Goal: Information Seeking & Learning: Learn about a topic

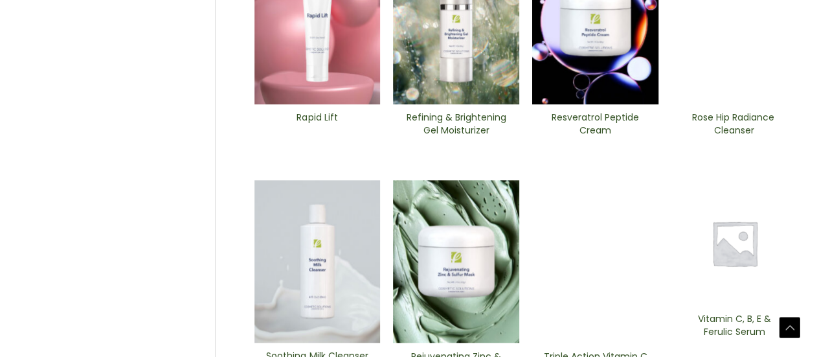
scroll to position [518, 0]
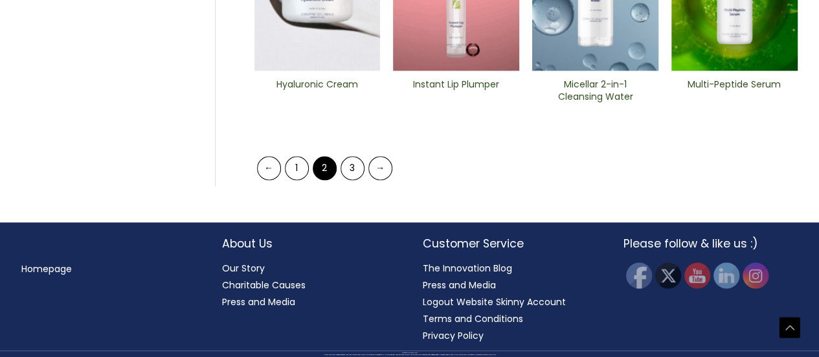
scroll to position [1023, 0]
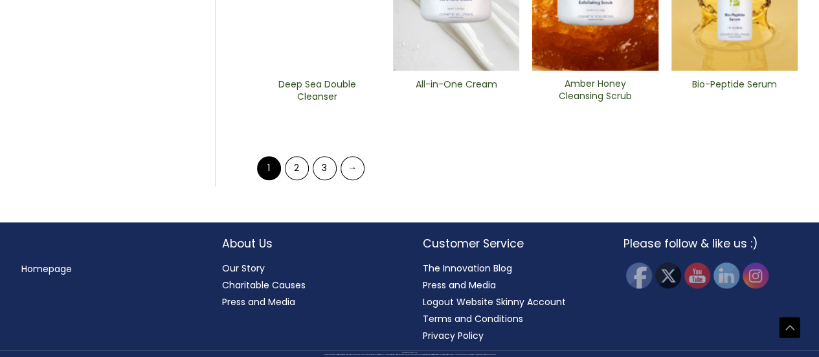
scroll to position [1036, 0]
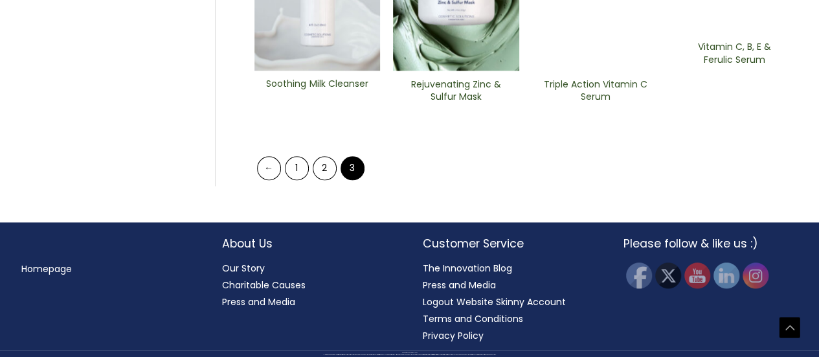
scroll to position [1036, 0]
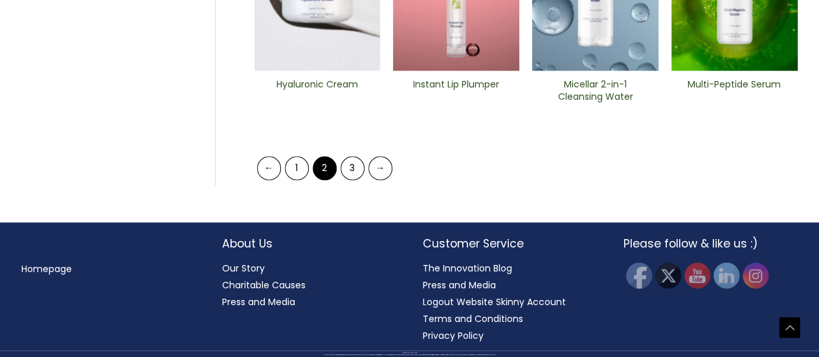
drag, startPoint x: 0, startPoint y: 0, endPoint x: 348, endPoint y: 151, distance: 379.5
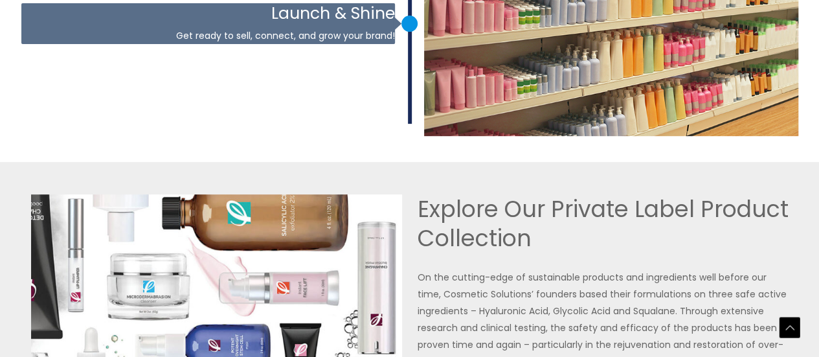
scroll to position [3377, 0]
